Goal: Information Seeking & Learning: Learn about a topic

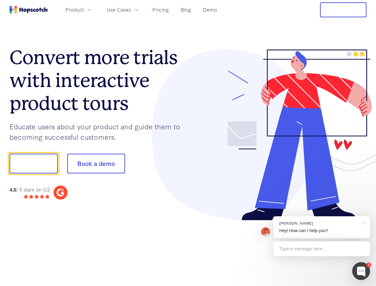
click at [188, 143] on div at bounding box center [277, 134] width 179 height 171
click at [84, 10] on span "Product" at bounding box center [74, 9] width 18 height 7
click at [131, 10] on span "Use Cases" at bounding box center [119, 9] width 24 height 7
click at [343, 10] on button "Free Trial" at bounding box center [343, 9] width 46 height 15
click at [33, 163] on button "Show me!" at bounding box center [34, 164] width 48 height 20
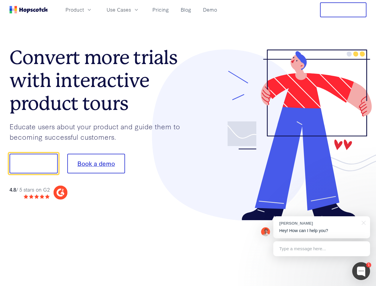
click at [96, 163] on button "Book a demo" at bounding box center [96, 164] width 58 height 20
click at [361, 271] on div at bounding box center [361, 271] width 18 height 18
click at [321, 227] on div "[PERSON_NAME] Hey! How can I help you?" at bounding box center [321, 227] width 97 height 22
click at [362, 222] on div at bounding box center [314, 162] width 112 height 198
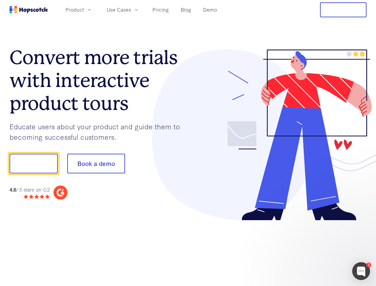
click at [321, 248] on div at bounding box center [314, 162] width 112 height 198
